Goal: Contribute content

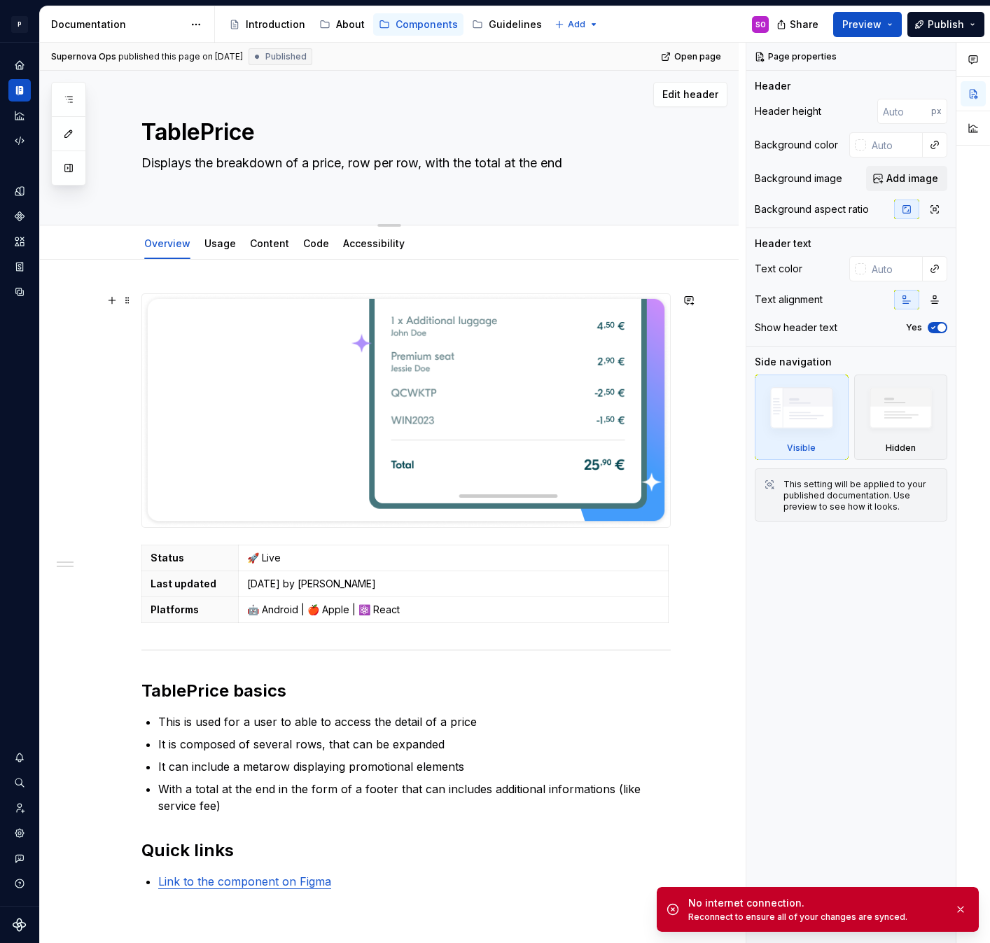
type textarea "*"
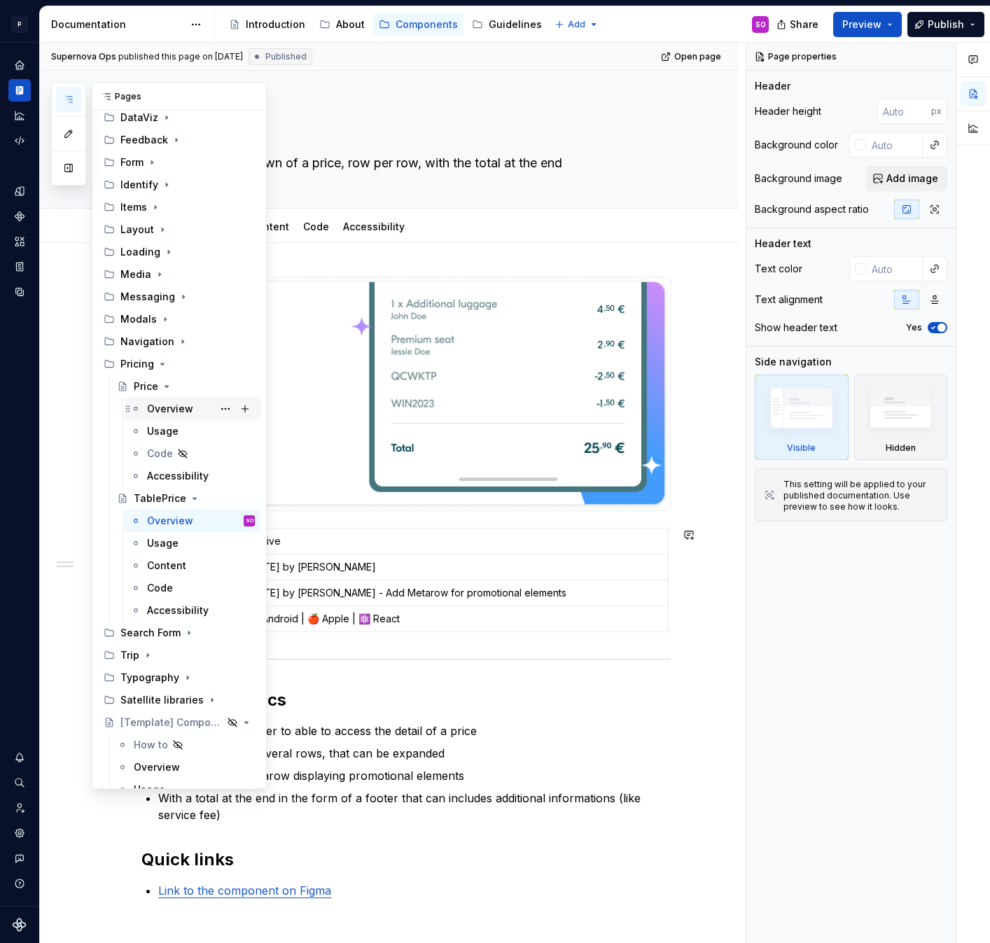
scroll to position [207, 0]
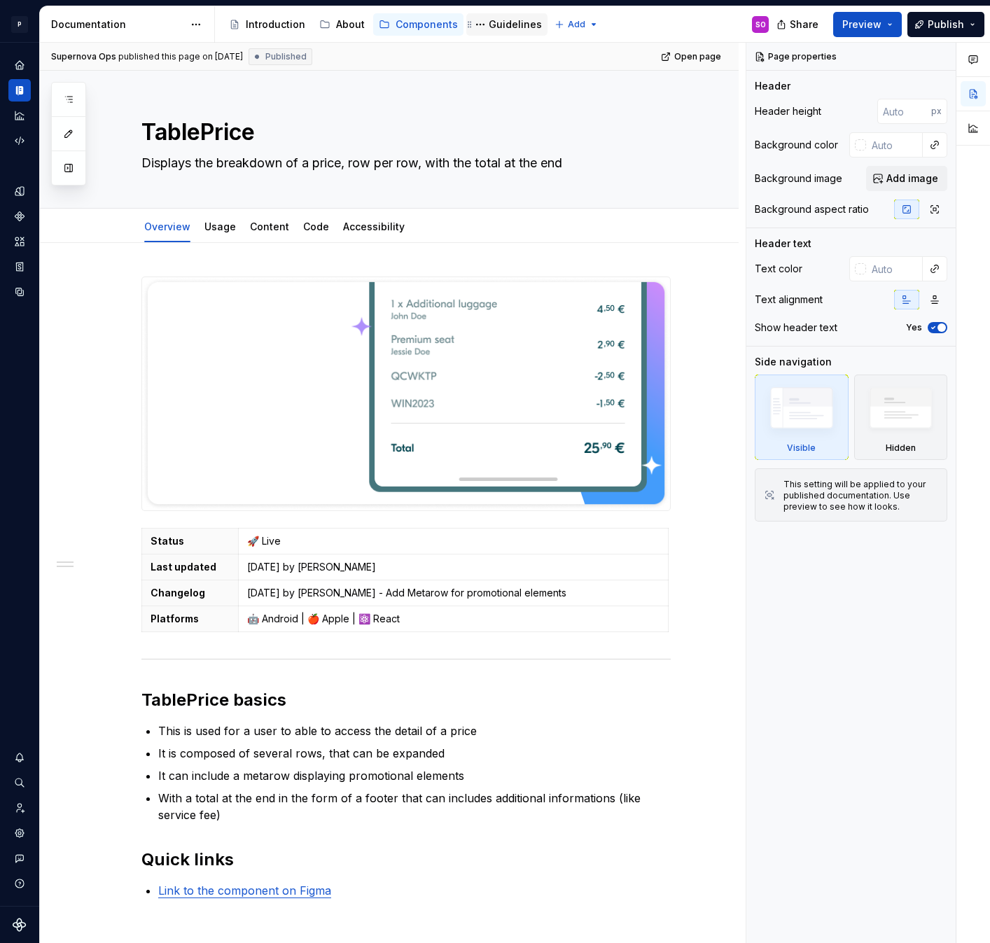
click at [498, 29] on div "Guidelines" at bounding box center [514, 24] width 53 height 14
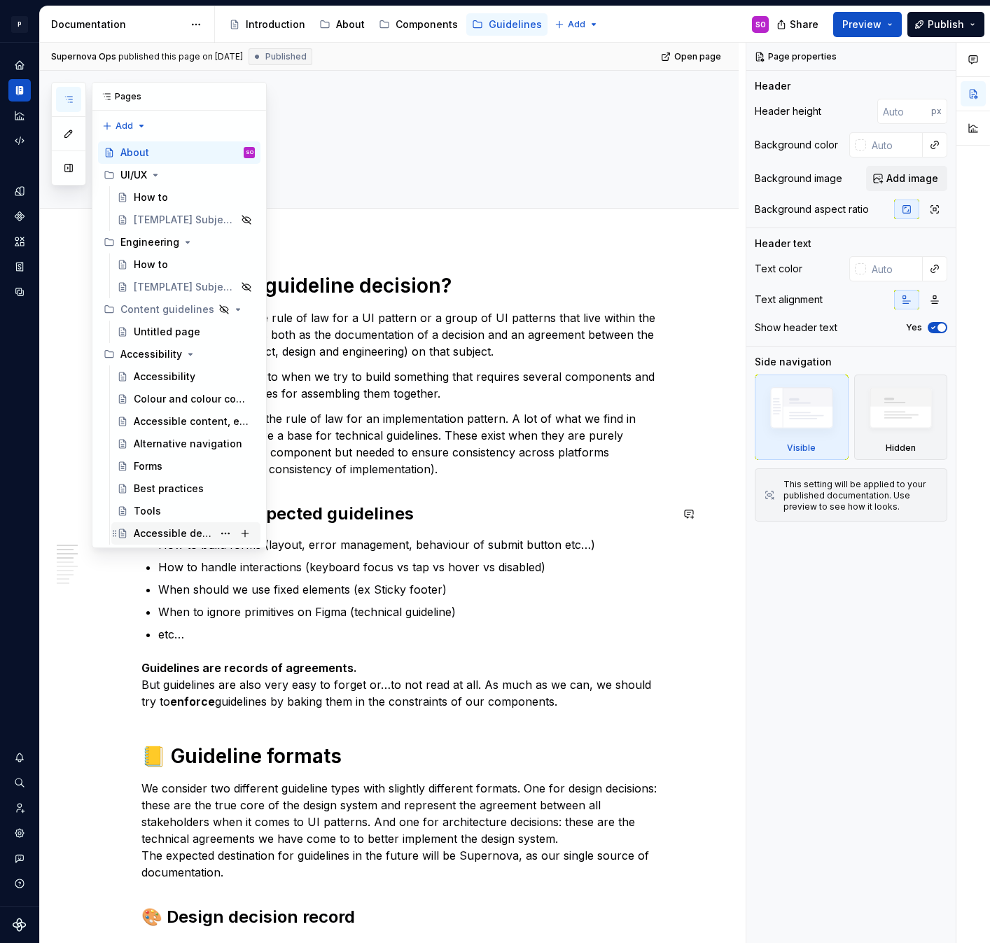
click at [196, 530] on div "Accessible design checklist" at bounding box center [173, 533] width 79 height 14
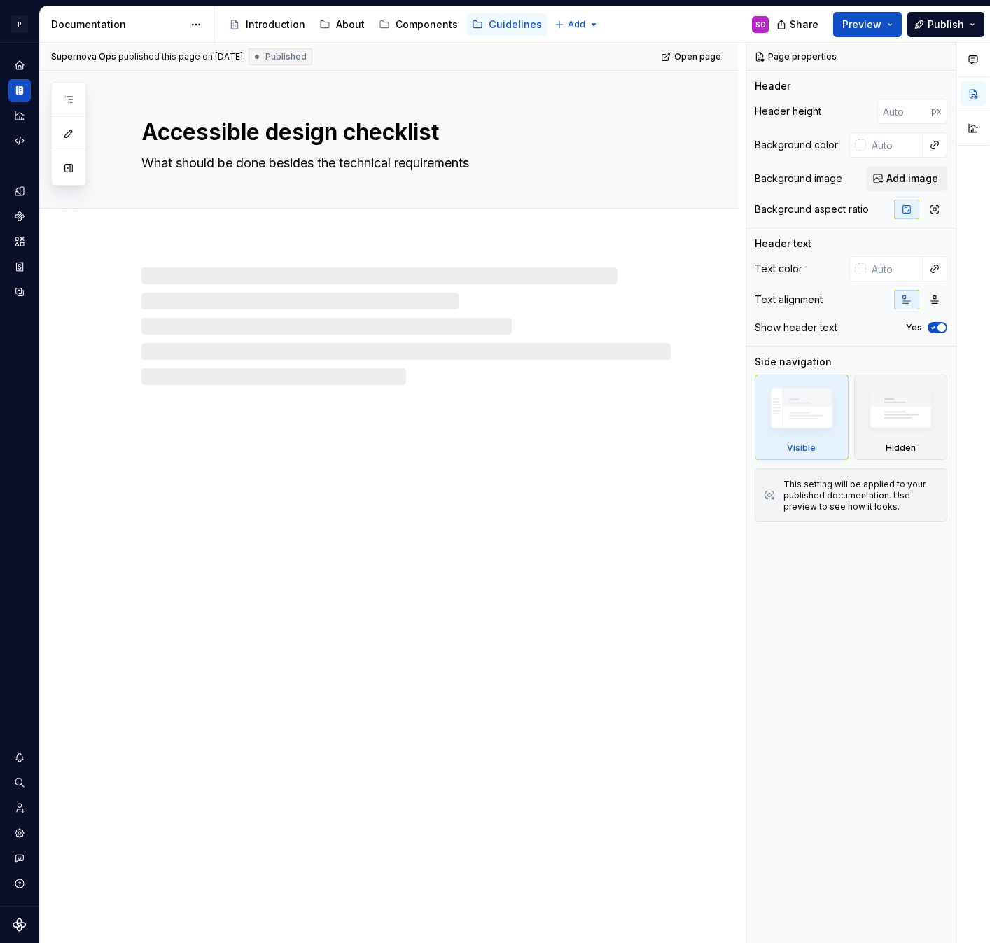
type textarea "*"
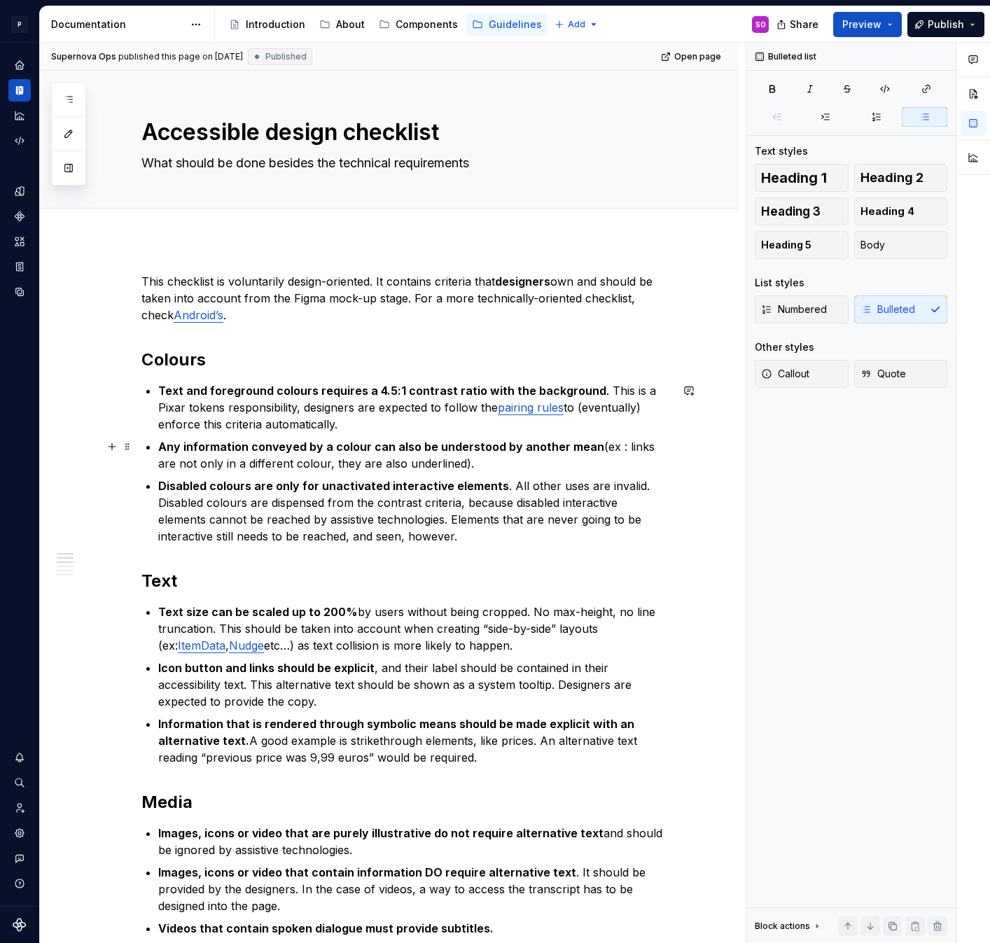
click at [467, 465] on p "Any information conveyed by a colour can also be understood by another mean (ex…" at bounding box center [414, 455] width 512 height 34
click at [274, 537] on p "Disabled colours are only for unactivated interactive elements . All other uses…" at bounding box center [414, 510] width 512 height 67
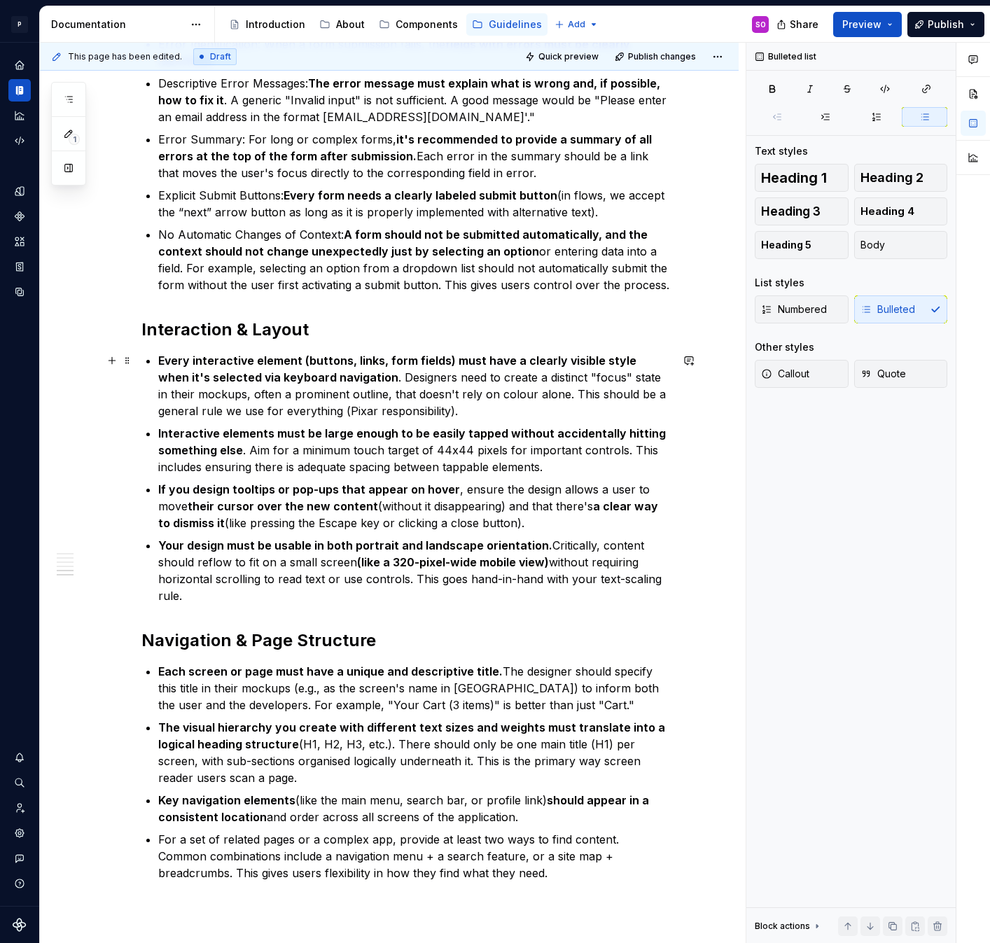
scroll to position [1182, 0]
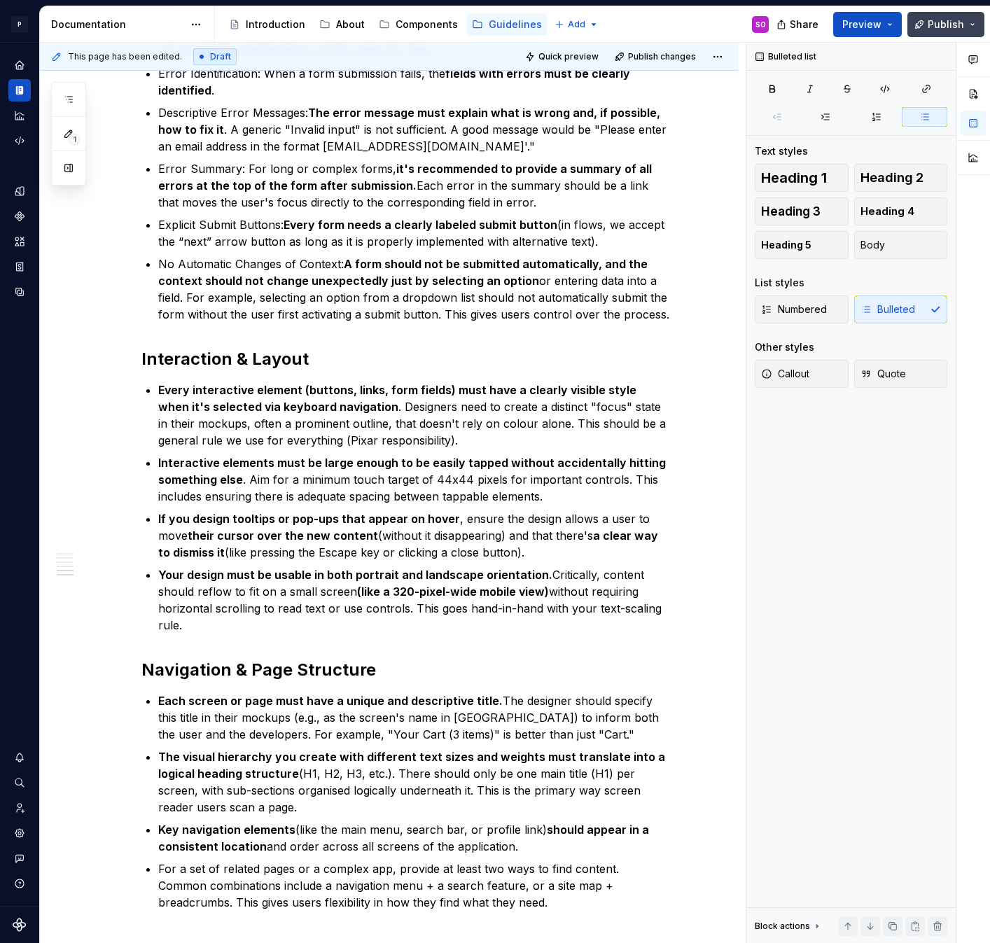
click at [933, 25] on span "Publish" at bounding box center [945, 24] width 36 height 14
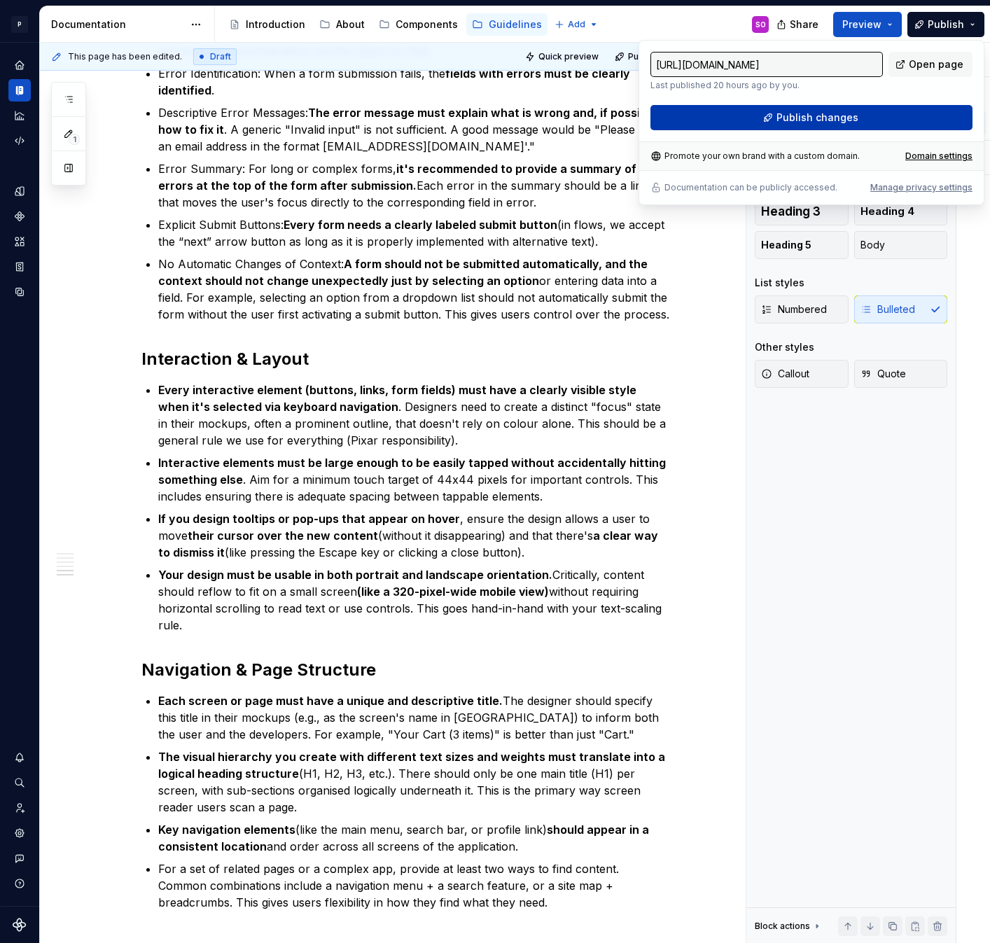
click at [795, 117] on span "Publish changes" at bounding box center [817, 118] width 82 height 14
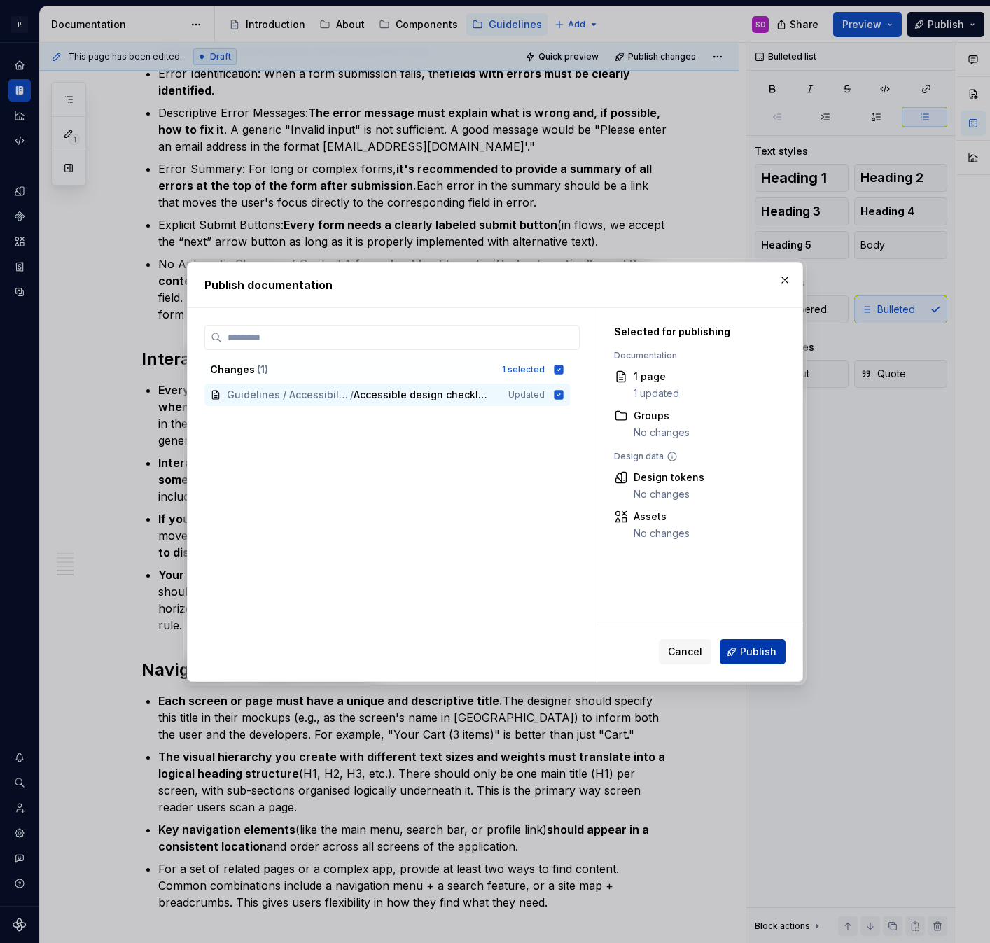
click at [757, 654] on span "Publish" at bounding box center [758, 652] width 36 height 14
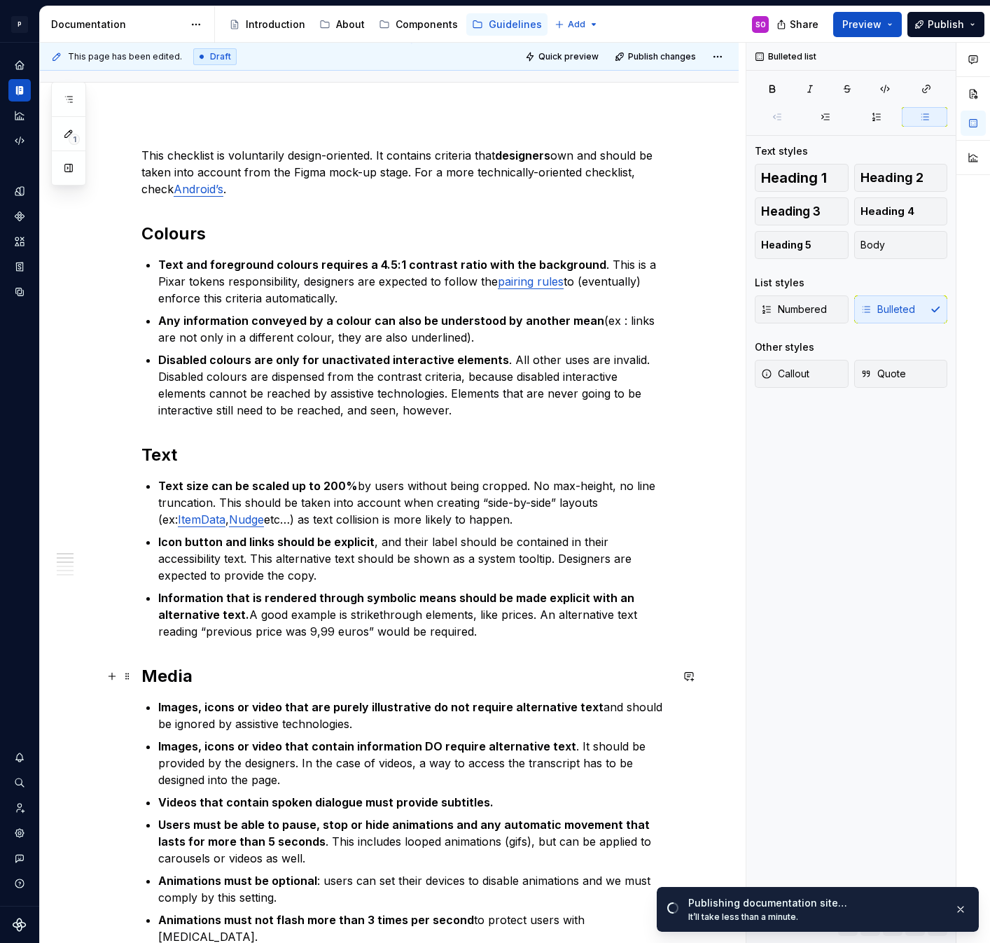
scroll to position [0, 0]
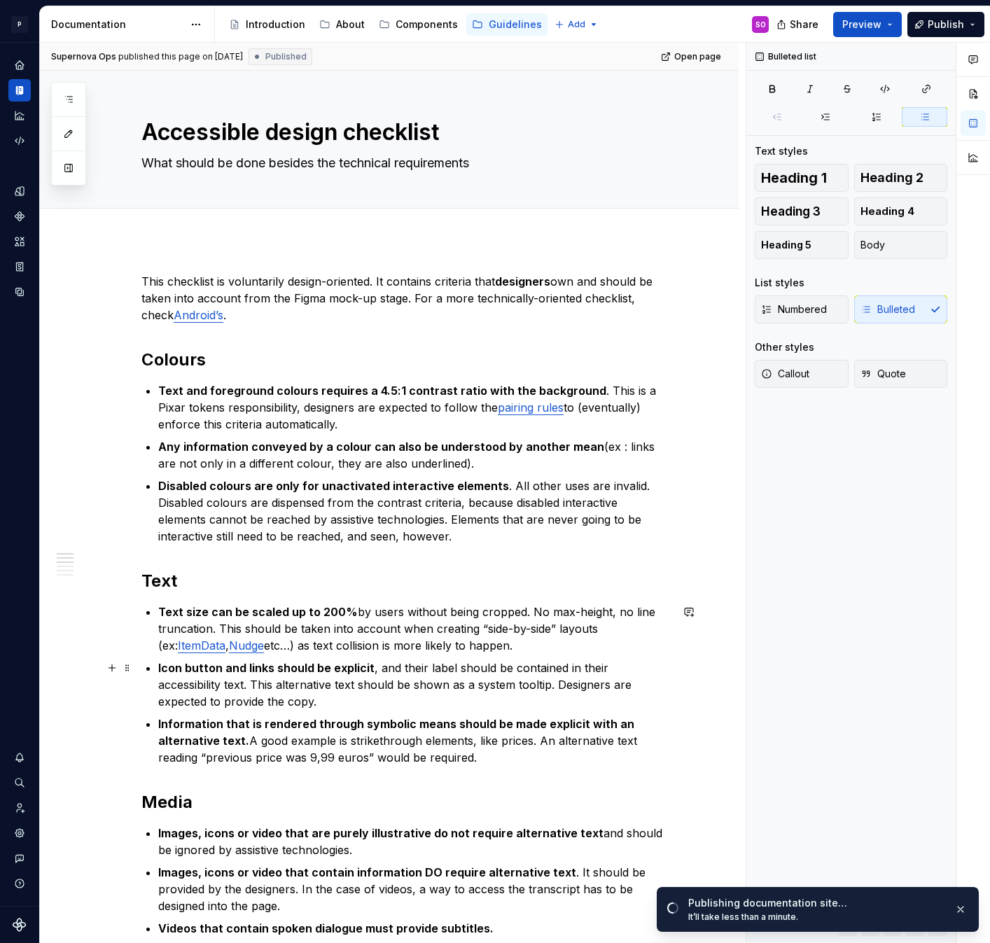
type textarea "*"
